Goal: Task Accomplishment & Management: Manage account settings

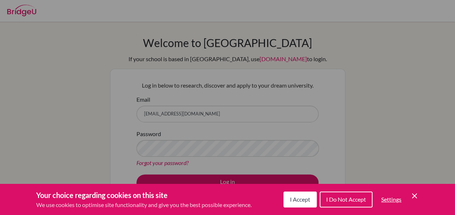
click at [411, 194] on icon "Cookie Control Close Icon" at bounding box center [414, 196] width 9 height 9
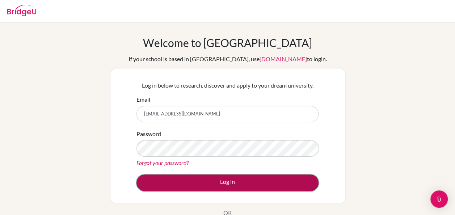
click at [249, 183] on button "Log in" at bounding box center [228, 183] width 182 height 17
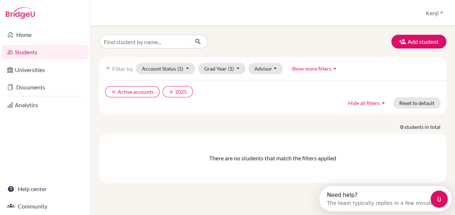
scroll to position [7, 0]
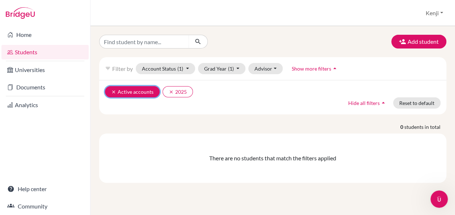
click at [109, 84] on div "clear Active accounts clear 2025 Hide all filters arrow_drop_up Reset to default" at bounding box center [272, 97] width 347 height 34
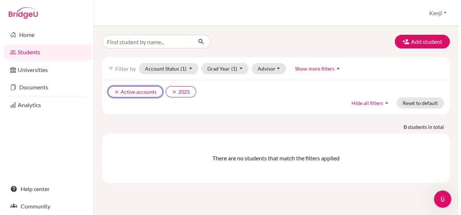
scroll to position [0, 0]
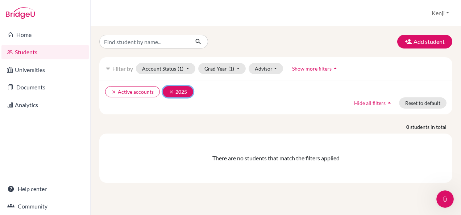
click at [169, 90] on icon "clear" at bounding box center [171, 91] width 5 height 5
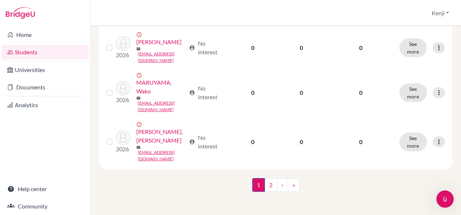
scroll to position [905, 0]
click at [266, 192] on link "2" at bounding box center [270, 185] width 13 height 14
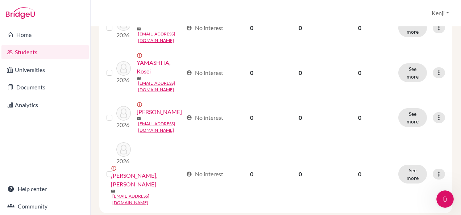
scroll to position [585, 0]
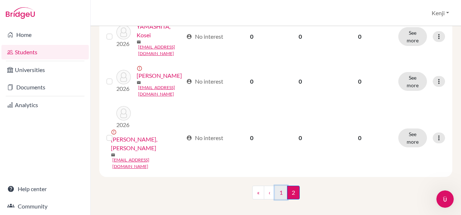
click at [280, 187] on link "1" at bounding box center [280, 193] width 13 height 14
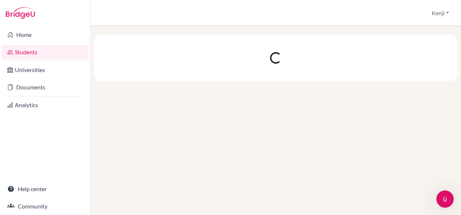
scroll to position [0, 0]
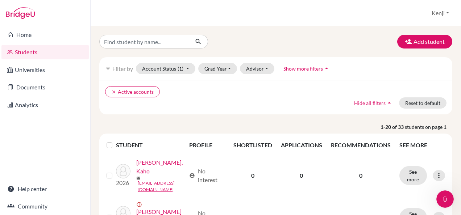
click at [415, 144] on th "SEE MORE" at bounding box center [422, 145] width 54 height 17
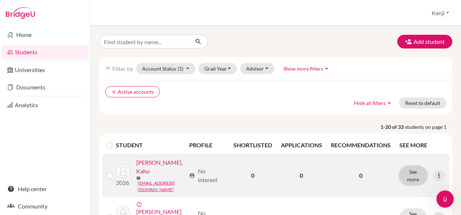
click at [407, 179] on button "See more" at bounding box center [413, 175] width 28 height 19
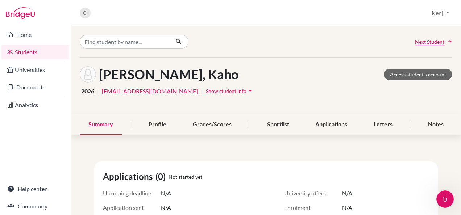
scroll to position [36, 0]
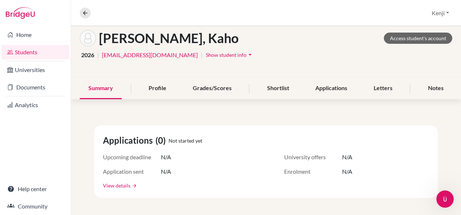
click at [112, 187] on link "View details" at bounding box center [117, 186] width 28 height 8
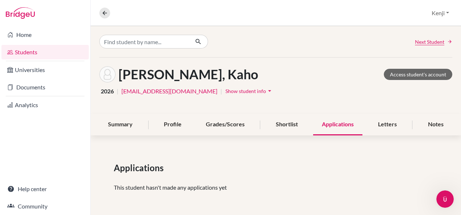
click at [240, 91] on span "Show student info" at bounding box center [245, 91] width 41 height 6
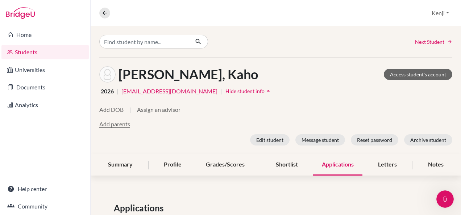
click at [110, 14] on nav "Overview Student details" at bounding box center [107, 13] width 17 height 11
click at [60, 51] on link "Students" at bounding box center [44, 52] width 87 height 14
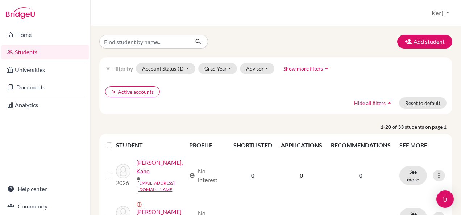
click at [115, 141] on label at bounding box center [115, 141] width 0 height 0
click at [0, 0] on input "checkbox" at bounding box center [0, 0] width 0 height 0
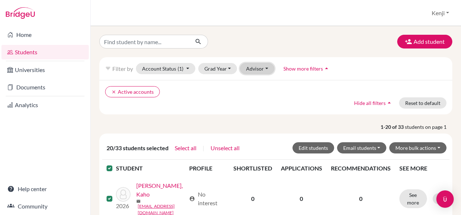
click at [262, 69] on button "Advisor" at bounding box center [257, 68] width 34 height 11
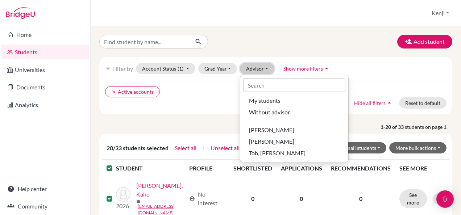
click at [264, 68] on button "Advisor" at bounding box center [257, 68] width 34 height 11
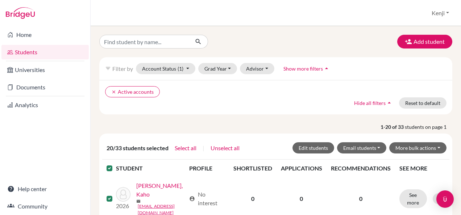
click at [325, 67] on icon "arrow_drop_up" at bounding box center [326, 68] width 7 height 7
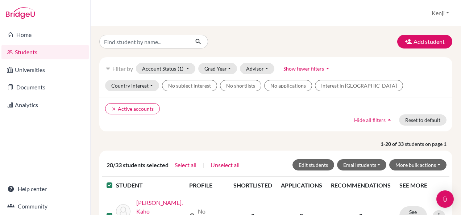
click at [324, 67] on icon "arrow_drop_down" at bounding box center [327, 68] width 7 height 7
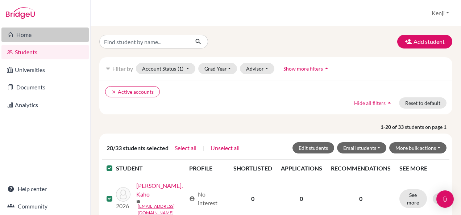
click at [34, 37] on link "Home" at bounding box center [44, 35] width 87 height 14
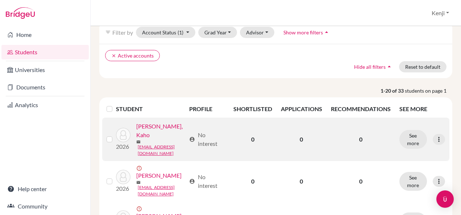
scroll to position [72, 0]
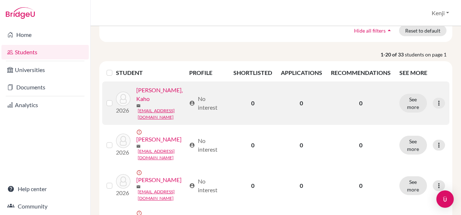
click at [106, 106] on td at bounding box center [109, 102] width 14 height 43
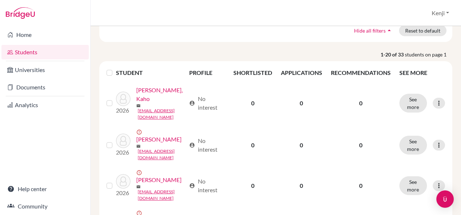
click at [109, 69] on div at bounding box center [110, 72] width 9 height 9
click at [115, 68] on label at bounding box center [115, 68] width 0 height 0
click at [0, 0] on input "checkbox" at bounding box center [0, 0] width 0 height 0
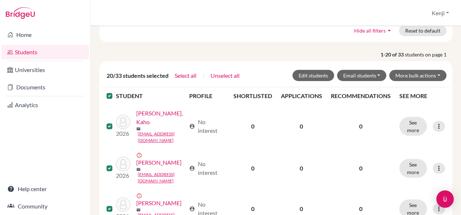
scroll to position [238, 0]
